Goal: Transaction & Acquisition: Purchase product/service

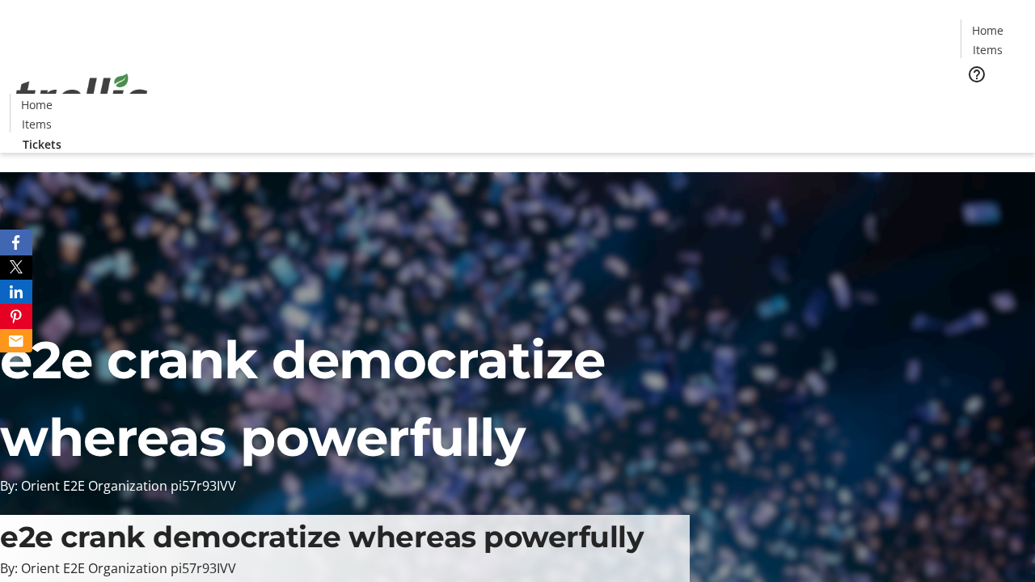
click at [974, 94] on span "Tickets" at bounding box center [993, 102] width 39 height 17
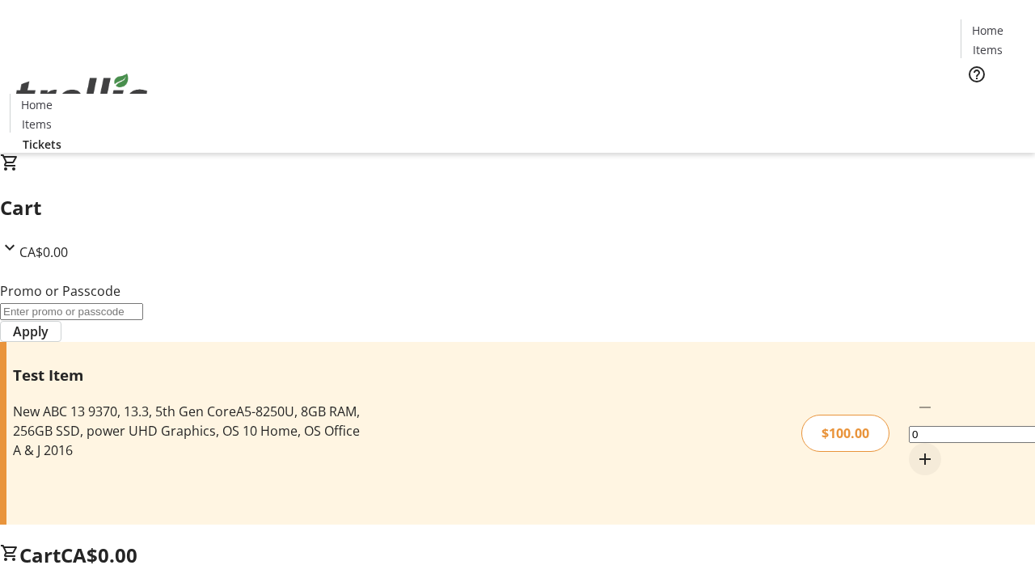
click at [915, 450] on mat-icon "Increment by one" at bounding box center [924, 459] width 19 height 19
type input "1"
type input "FLAT"
